Goal: Task Accomplishment & Management: Complete application form

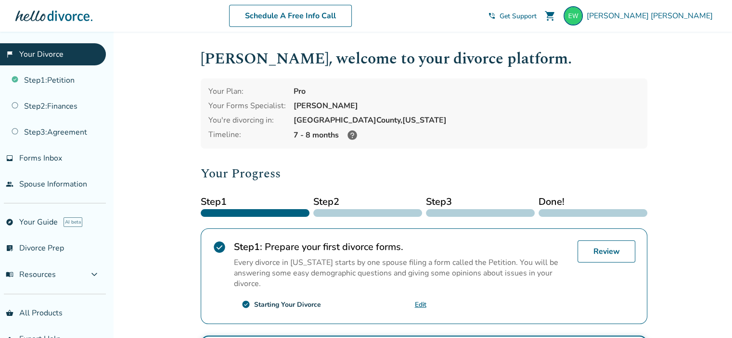
click at [419, 304] on link "Edit" at bounding box center [421, 304] width 12 height 9
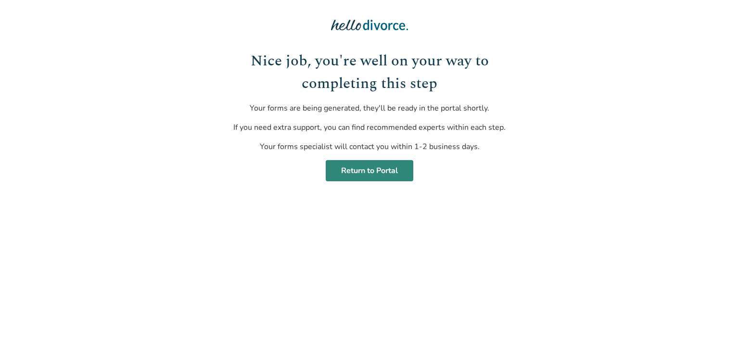
click at [376, 167] on link "Return to Portal" at bounding box center [370, 170] width 88 height 21
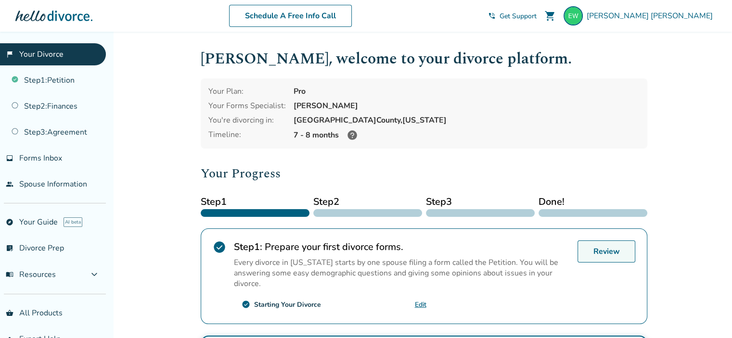
click at [603, 252] on link "Review" at bounding box center [606, 252] width 58 height 22
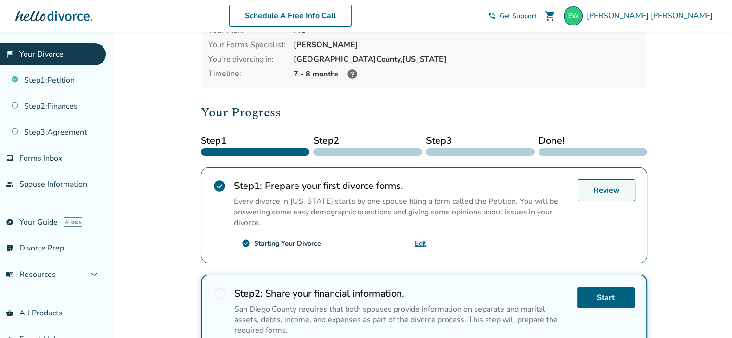
scroll to position [55, 0]
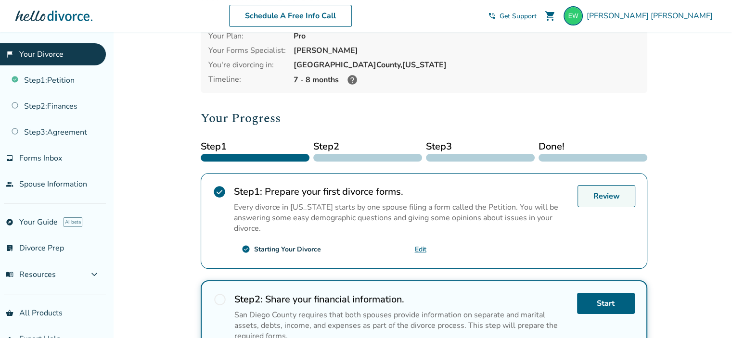
click at [598, 192] on link "Review" at bounding box center [606, 196] width 58 height 22
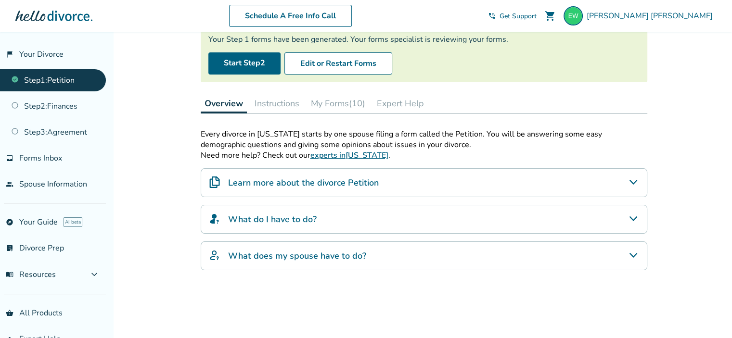
scroll to position [95, 0]
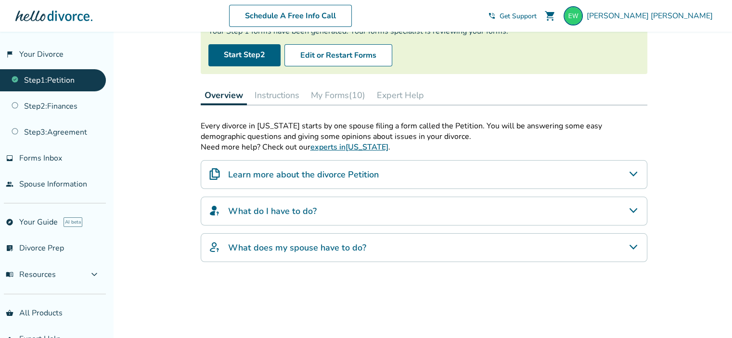
click at [637, 171] on icon "Learn more about the divorce Petition" at bounding box center [633, 174] width 12 height 12
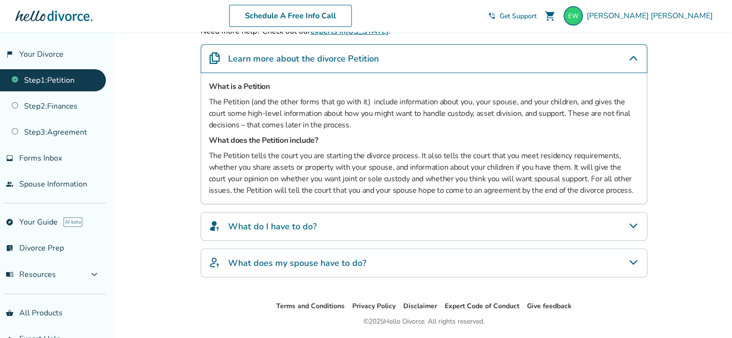
scroll to position [212, 0]
click at [634, 223] on icon "What do I have to do?" at bounding box center [633, 226] width 12 height 12
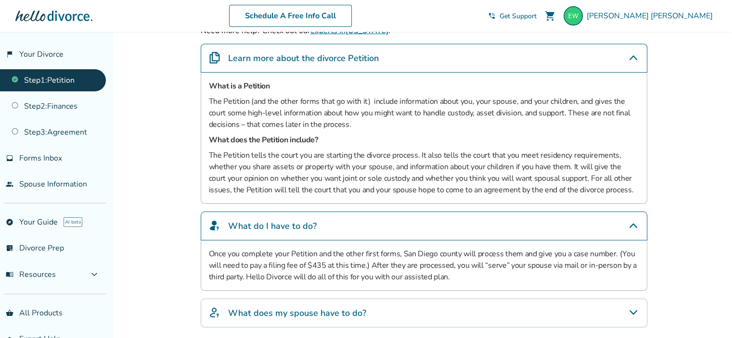
click at [634, 223] on icon "What do I have to do?" at bounding box center [633, 226] width 12 height 12
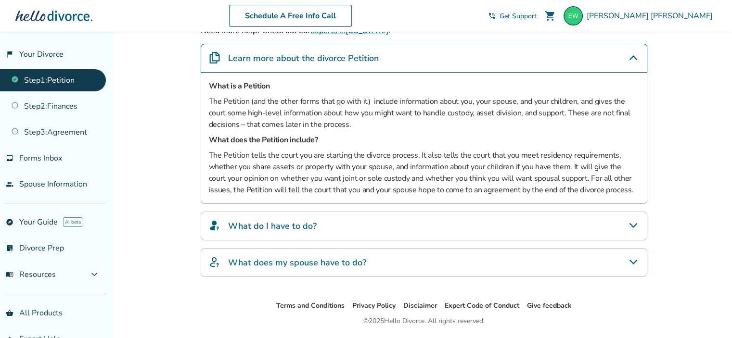
click at [631, 257] on icon "What does my spouse have to do?" at bounding box center [633, 262] width 12 height 12
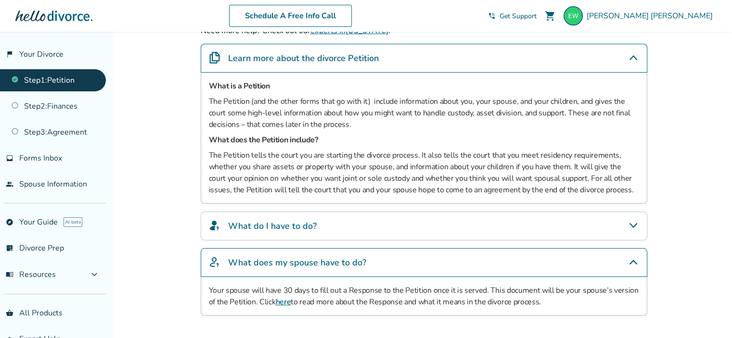
click at [283, 299] on link "here" at bounding box center [282, 302] width 15 height 11
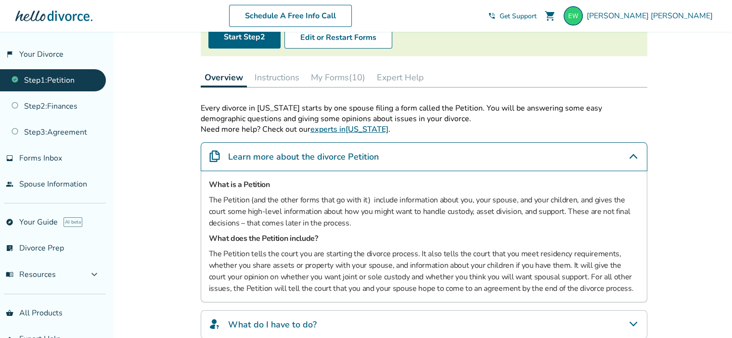
scroll to position [71, 0]
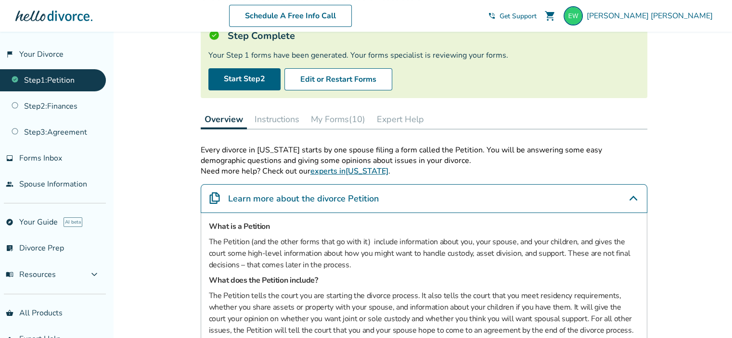
click at [321, 120] on button "My Forms (10)" at bounding box center [338, 119] width 62 height 19
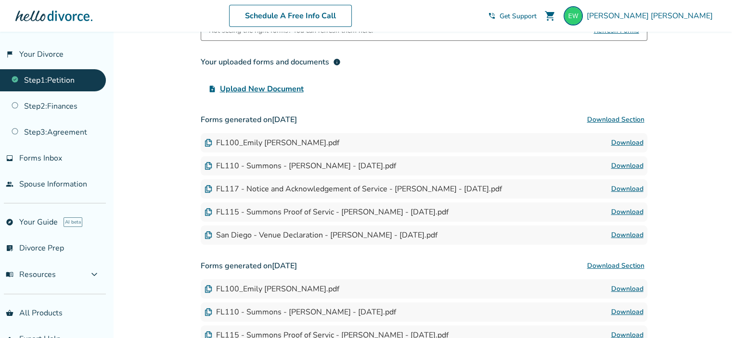
scroll to position [185, 0]
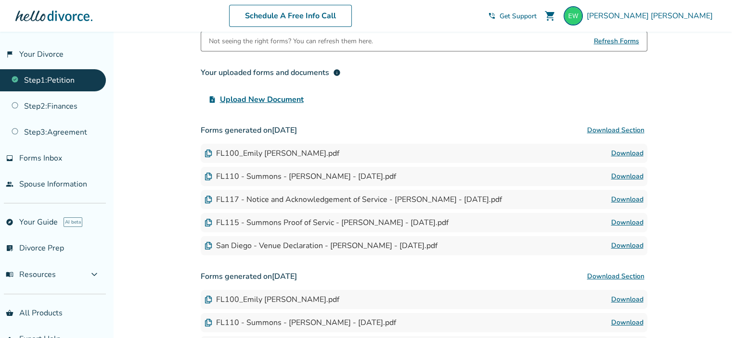
click at [598, 128] on button "Download Section" at bounding box center [615, 130] width 63 height 19
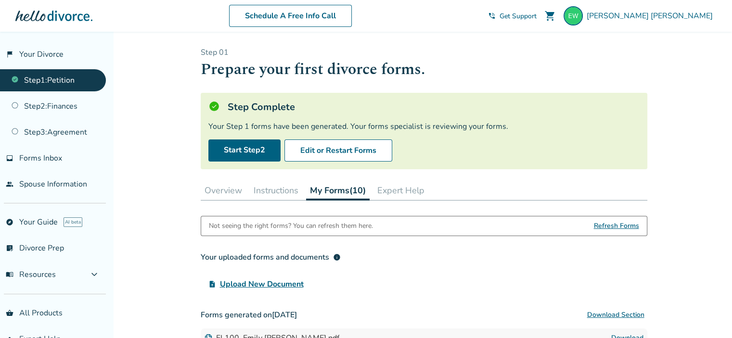
scroll to position [7, 0]
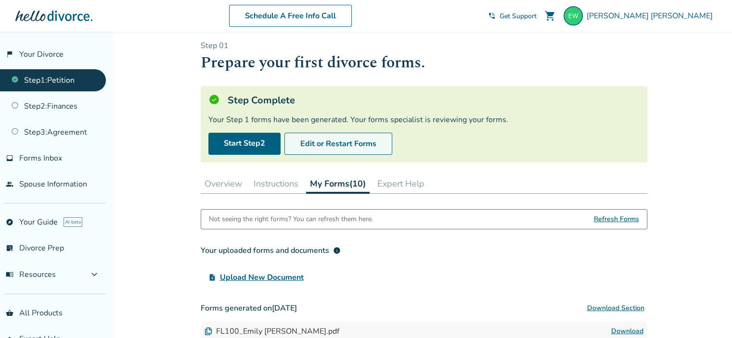
click at [343, 141] on button "Edit or Restart Forms" at bounding box center [338, 144] width 108 height 22
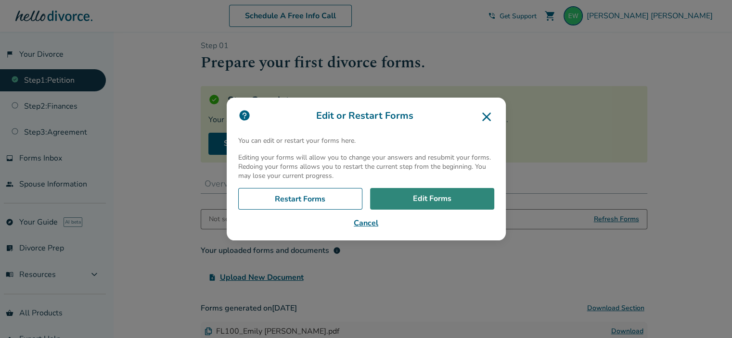
click at [444, 200] on link "Edit Forms" at bounding box center [432, 199] width 124 height 22
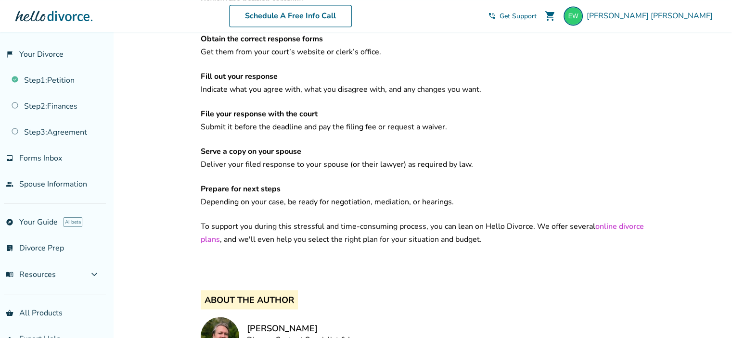
scroll to position [1537, 0]
